Goal: Register for event/course

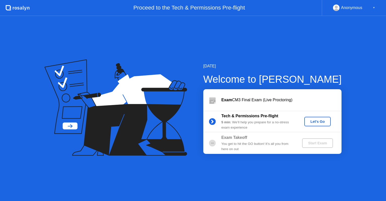
click at [318, 123] on div "Let's Go" at bounding box center [317, 122] width 22 height 4
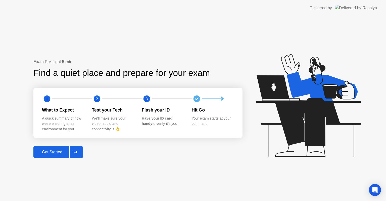
click at [54, 147] on button "Get Started" at bounding box center [57, 152] width 49 height 12
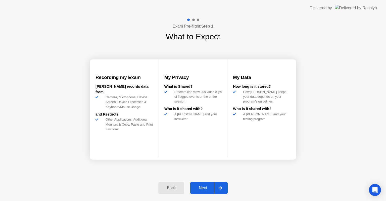
click at [194, 189] on div "Next" at bounding box center [203, 188] width 22 height 5
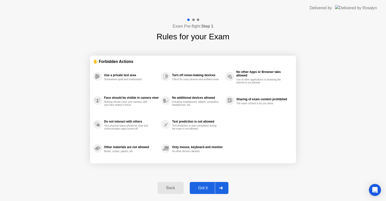
select select "**********"
select select "*******"
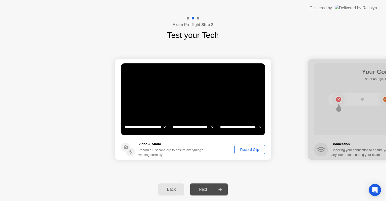
click at [238, 149] on div "Record Clip" at bounding box center [249, 150] width 27 height 4
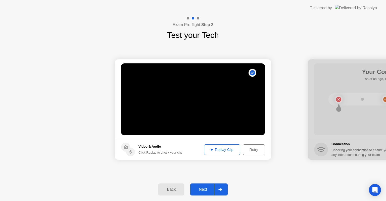
drag, startPoint x: 238, startPoint y: 149, endPoint x: 201, endPoint y: 196, distance: 59.4
click at [201, 196] on div "**********" at bounding box center [193, 108] width 386 height 185
click at [202, 191] on div "Next" at bounding box center [203, 189] width 22 height 5
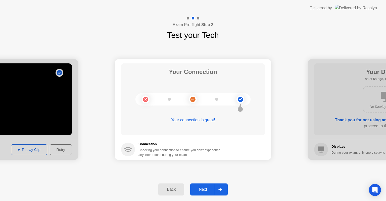
click at [206, 193] on button "Next" at bounding box center [208, 190] width 37 height 12
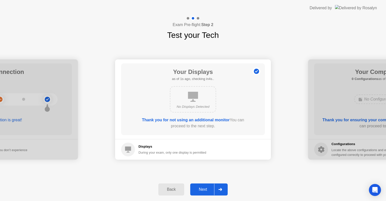
click at [206, 193] on button "Next" at bounding box center [208, 190] width 37 height 12
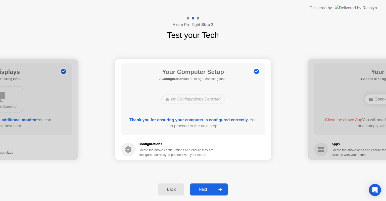
click at [206, 193] on button "Next" at bounding box center [208, 190] width 37 height 12
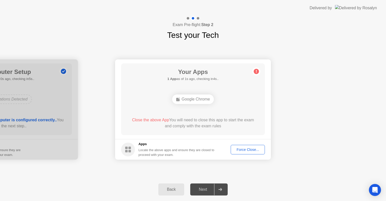
click at [248, 152] on div "Force Close..." at bounding box center [247, 150] width 31 height 4
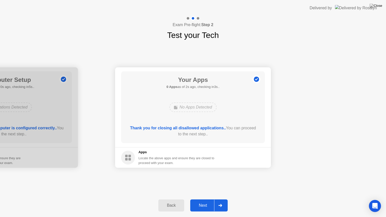
click at [203, 201] on div "Next" at bounding box center [203, 205] width 22 height 5
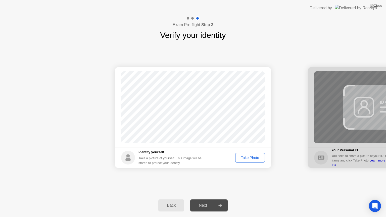
click at [241, 159] on div "Take Photo" at bounding box center [250, 158] width 26 height 4
click at [207, 201] on div "Next" at bounding box center [203, 205] width 22 height 5
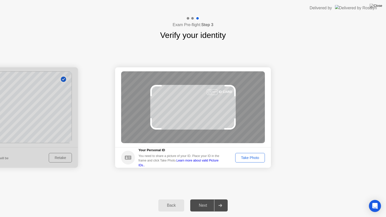
click at [207, 201] on div "Next" at bounding box center [203, 205] width 22 height 5
click at [250, 157] on div "Take Photo" at bounding box center [250, 158] width 26 height 4
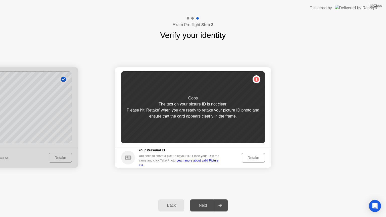
click at [254, 157] on div "Retake" at bounding box center [253, 158] width 20 height 4
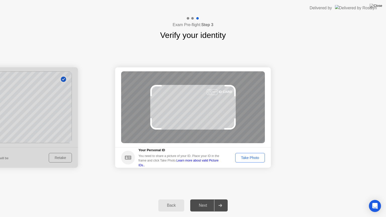
click at [254, 157] on div "Take Photo" at bounding box center [250, 158] width 26 height 4
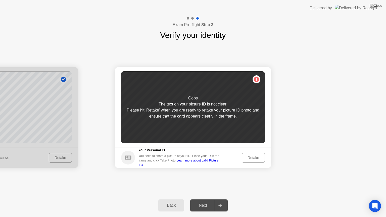
click at [254, 157] on div "Retake" at bounding box center [253, 158] width 20 height 4
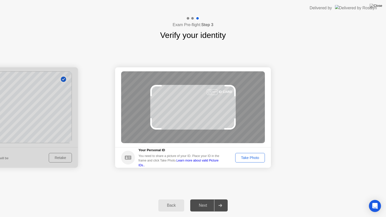
click at [254, 157] on div "Take Photo" at bounding box center [250, 158] width 26 height 4
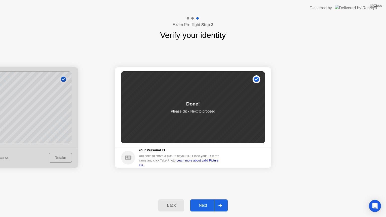
click at [208, 201] on div "Next" at bounding box center [203, 205] width 22 height 5
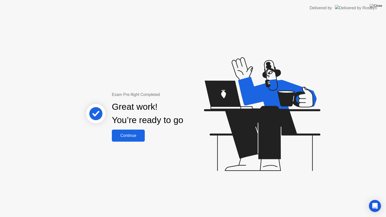
click at [127, 137] on div "Continue" at bounding box center [128, 135] width 30 height 5
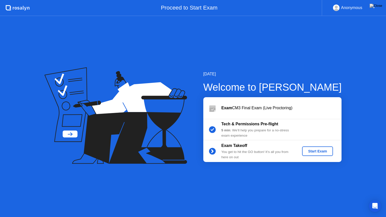
click at [308, 150] on div "Start Exam" at bounding box center [317, 151] width 27 height 4
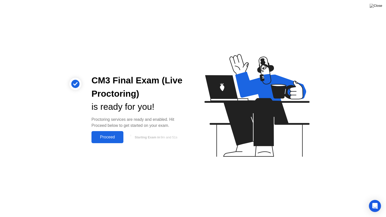
click at [109, 135] on div "Proceed" at bounding box center [107, 137] width 29 height 5
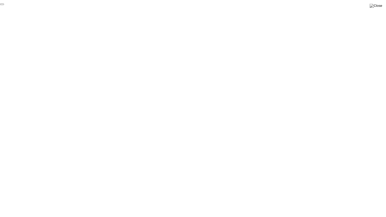
click div "End Proctoring Session"
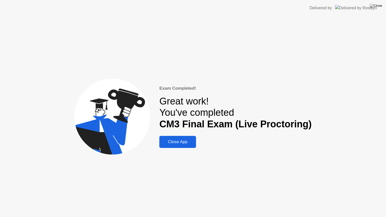
click at [172, 144] on div "Close App" at bounding box center [178, 141] width 34 height 5
